Goal: Transaction & Acquisition: Purchase product/service

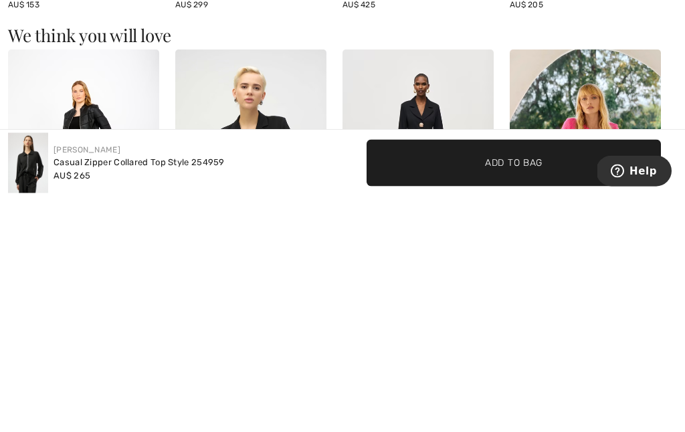
scroll to position [1282, 0]
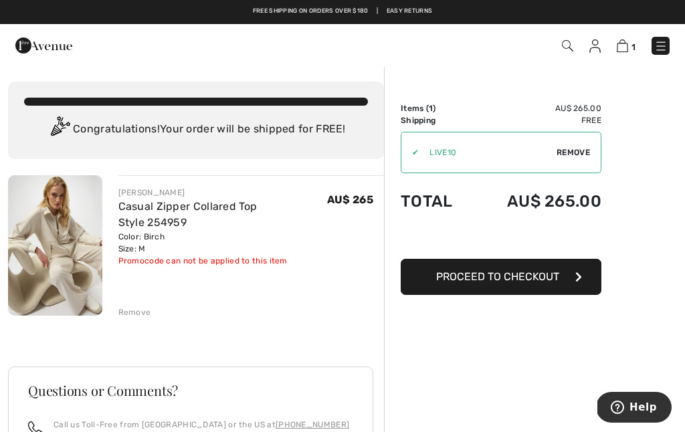
click at [534, 277] on span "Proceed to Checkout" at bounding box center [497, 276] width 123 height 13
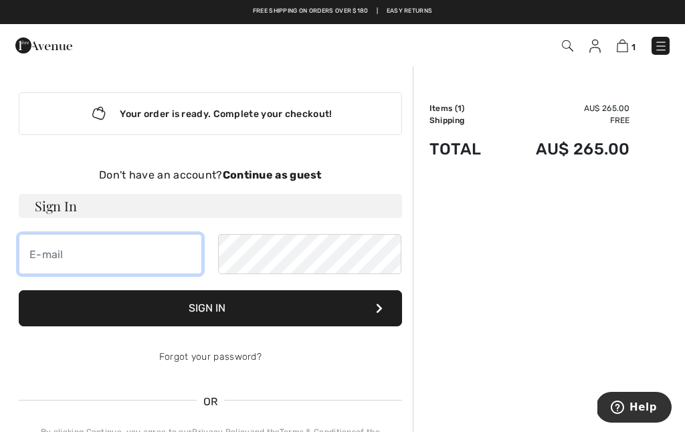
click at [47, 257] on input "email" at bounding box center [110, 254] width 183 height 40
type input "lesleebrook@hotmail.com"
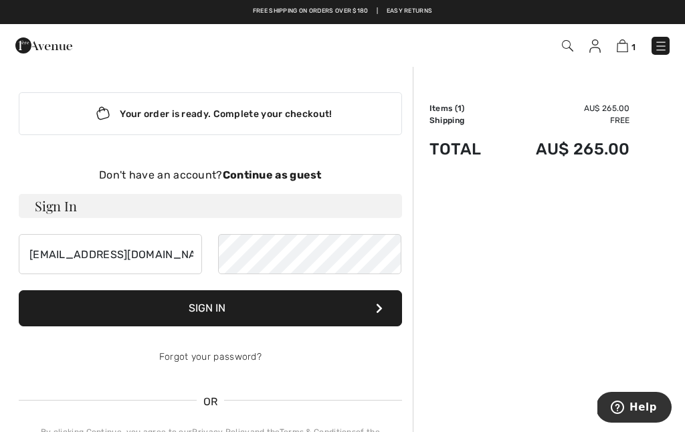
click at [195, 320] on button "Sign In" at bounding box center [210, 308] width 383 height 36
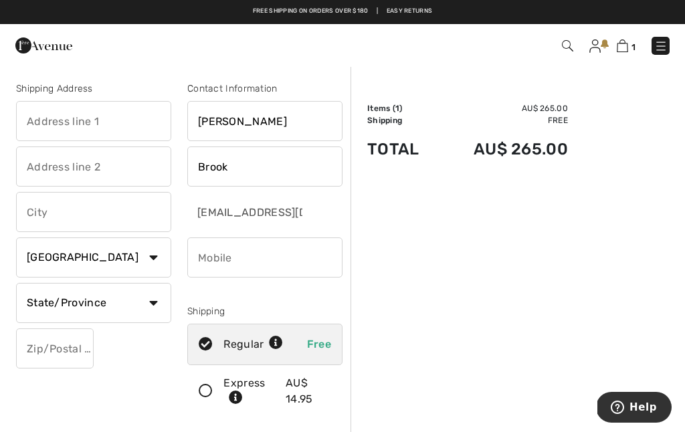
click at [206, 262] on input "phone" at bounding box center [264, 257] width 155 height 40
type input "0488647755"
click at [39, 123] on input "text" at bounding box center [93, 121] width 155 height 40
type input "[STREET_ADDRESS][PERSON_NAME]"
click at [38, 215] on input "text" at bounding box center [93, 212] width 155 height 40
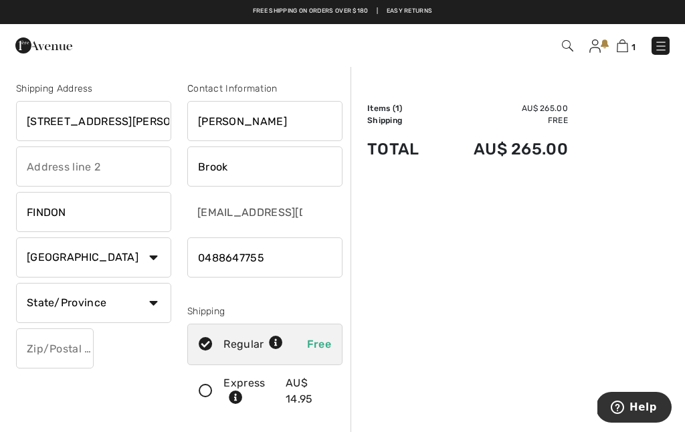
type input "FINDON"
click at [43, 261] on select "Country Canada United States Afghanistan Aland Islands Albania Algeria American…" at bounding box center [93, 257] width 155 height 40
select select "AU"
click at [53, 302] on input "text" at bounding box center [93, 303] width 155 height 40
type input "South Australia"
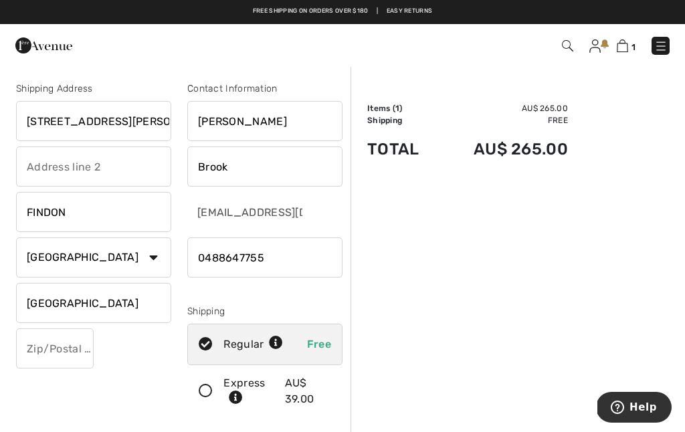
click at [53, 354] on input "text" at bounding box center [55, 348] width 78 height 40
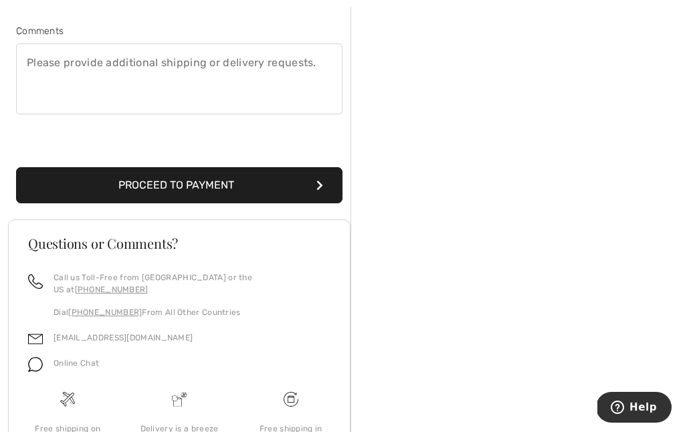
scroll to position [409, 0]
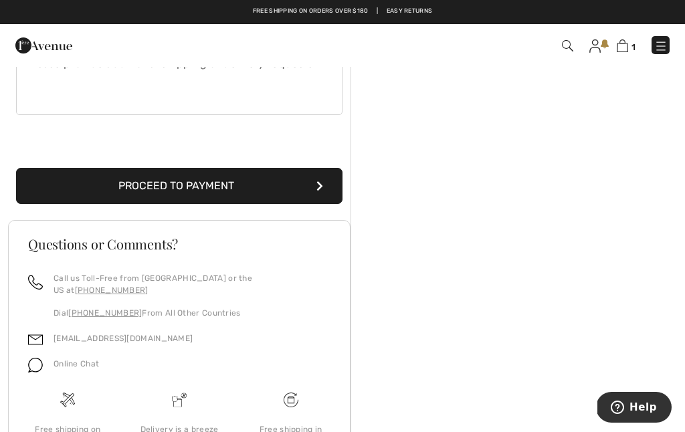
type input "5023"
click at [183, 181] on button "Proceed to Payment" at bounding box center [179, 186] width 326 height 36
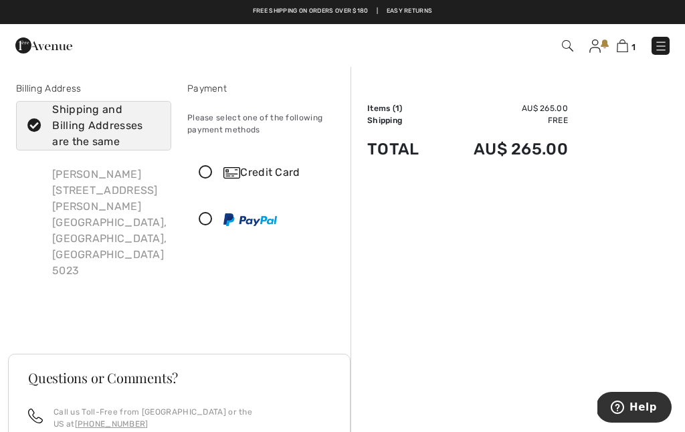
click at [201, 170] on icon at bounding box center [205, 173] width 35 height 14
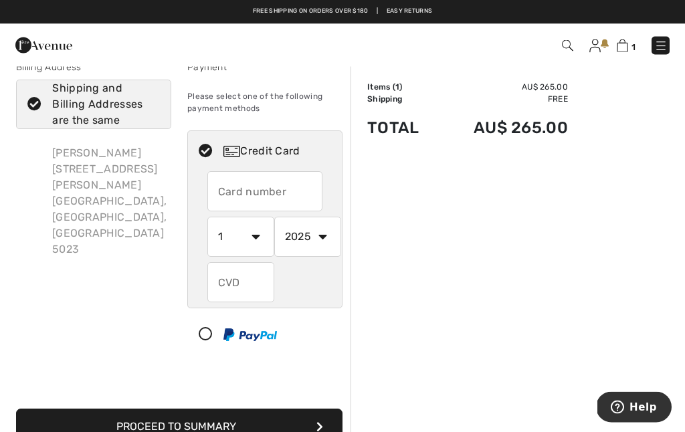
scroll to position [19, 0]
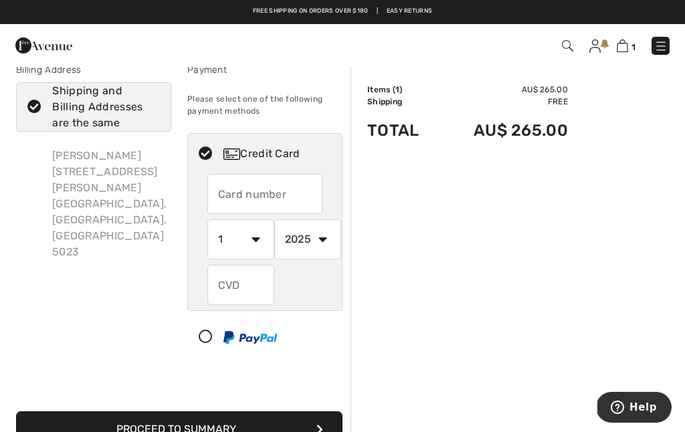
click at [215, 197] on input "text" at bounding box center [265, 194] width 116 height 40
type input "4017954236868205"
click at [253, 243] on select "1 2 3 4 5 6 7 8 9 10 11 12" at bounding box center [240, 239] width 67 height 40
select select "2"
click at [294, 243] on select "2025 2026 2027 2028 2029 2030 2031 2032 2033 2034 2035" at bounding box center [307, 239] width 67 height 40
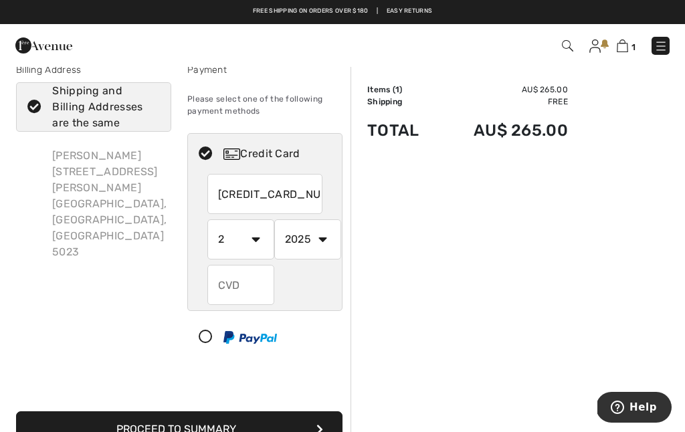
select select "2029"
click at [229, 284] on input "text" at bounding box center [240, 285] width 67 height 40
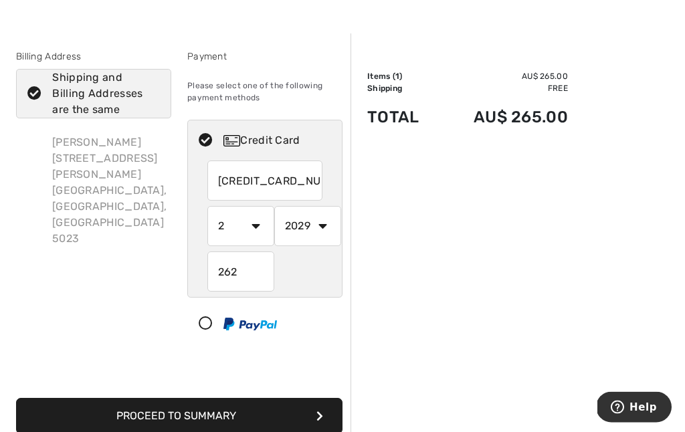
scroll to position [33, 0]
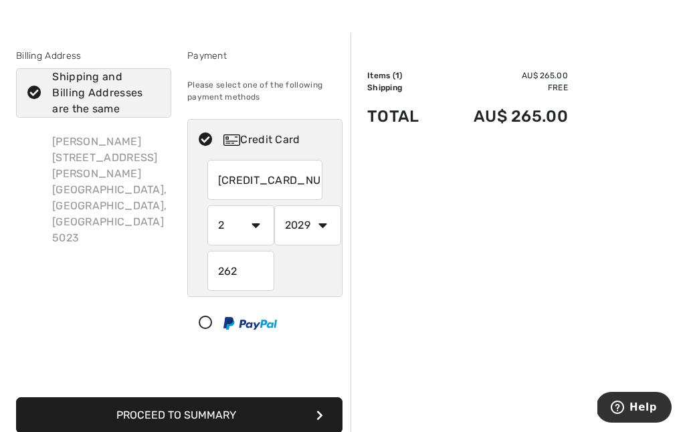
type input "262"
click at [320, 181] on input "4017954236868205" at bounding box center [265, 180] width 116 height 40
type input "4017954236868205"
click at [199, 420] on button "Proceed to Summary" at bounding box center [179, 415] width 326 height 36
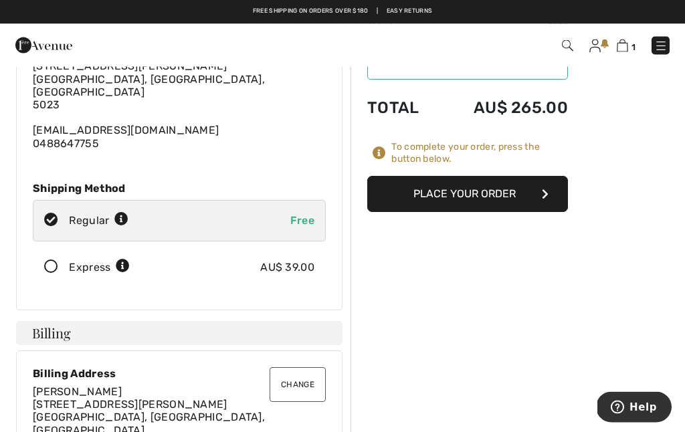
scroll to position [56, 0]
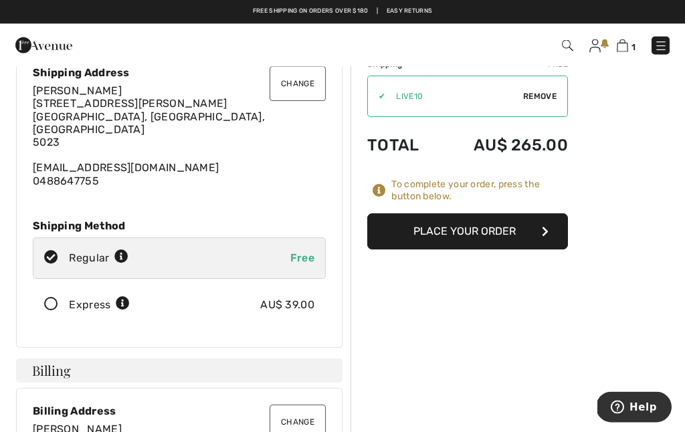
click at [468, 226] on button "Place Your Order" at bounding box center [467, 232] width 201 height 36
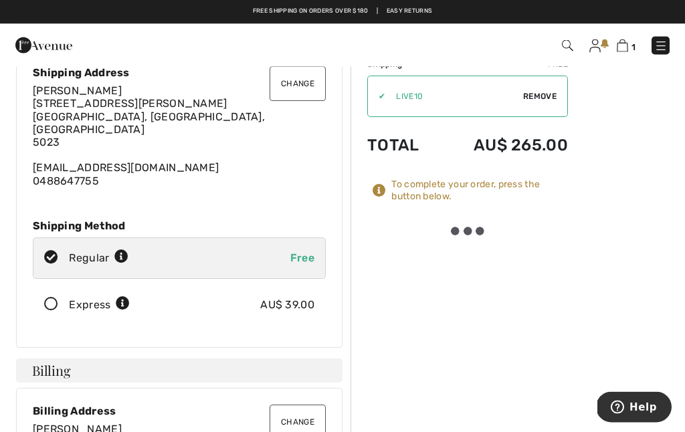
scroll to position [56, 0]
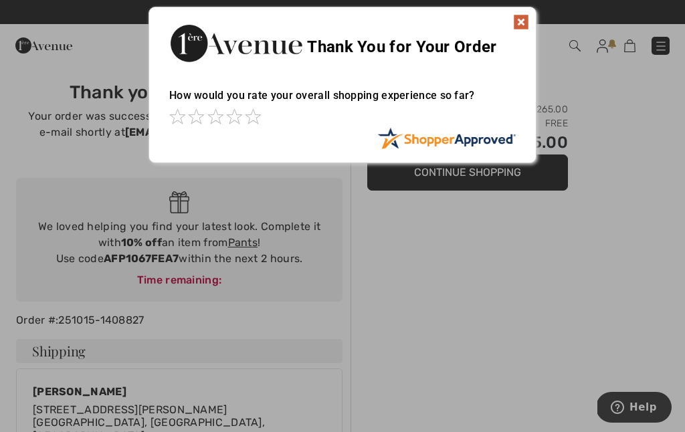
click at [519, 23] on img at bounding box center [521, 22] width 16 height 16
